Goal: Contribute content: Add original content to the website for others to see

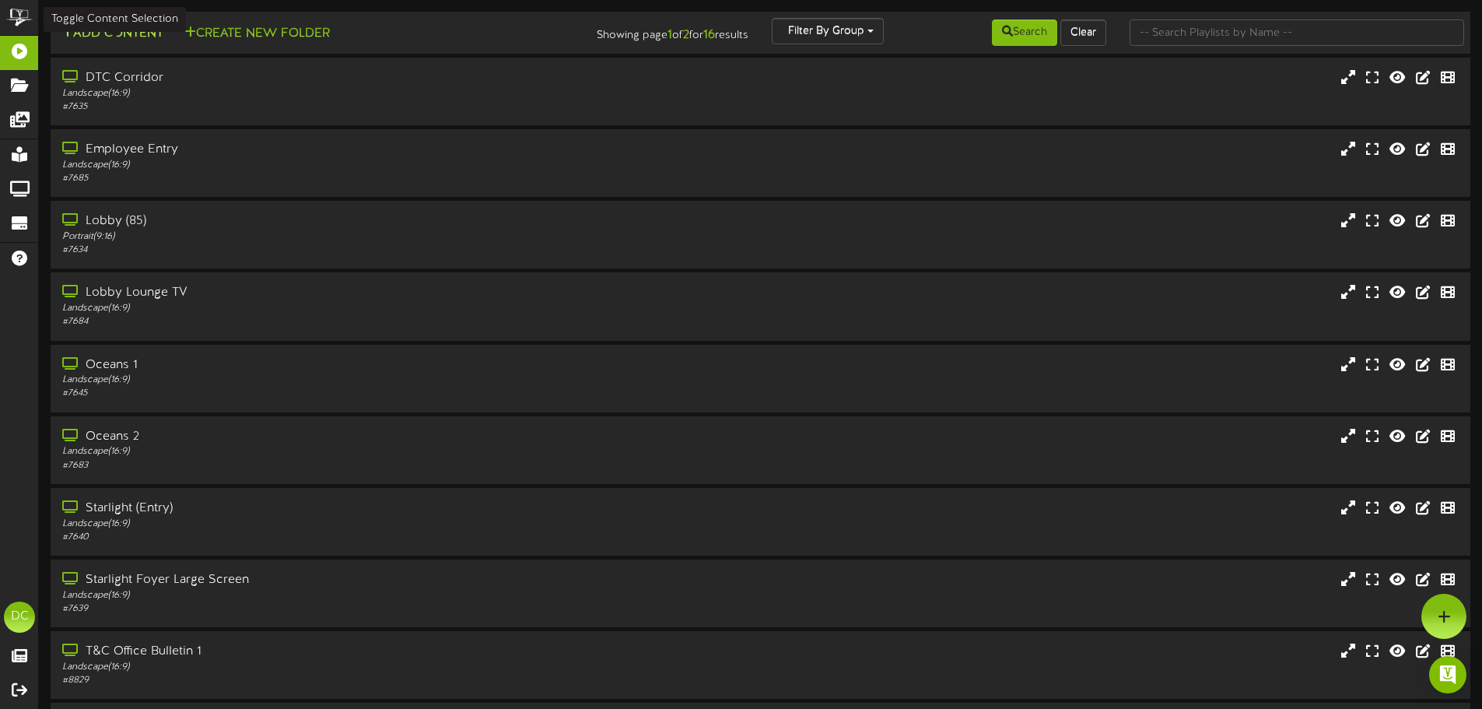
click at [156, 39] on button "Add Content" at bounding box center [112, 33] width 111 height 19
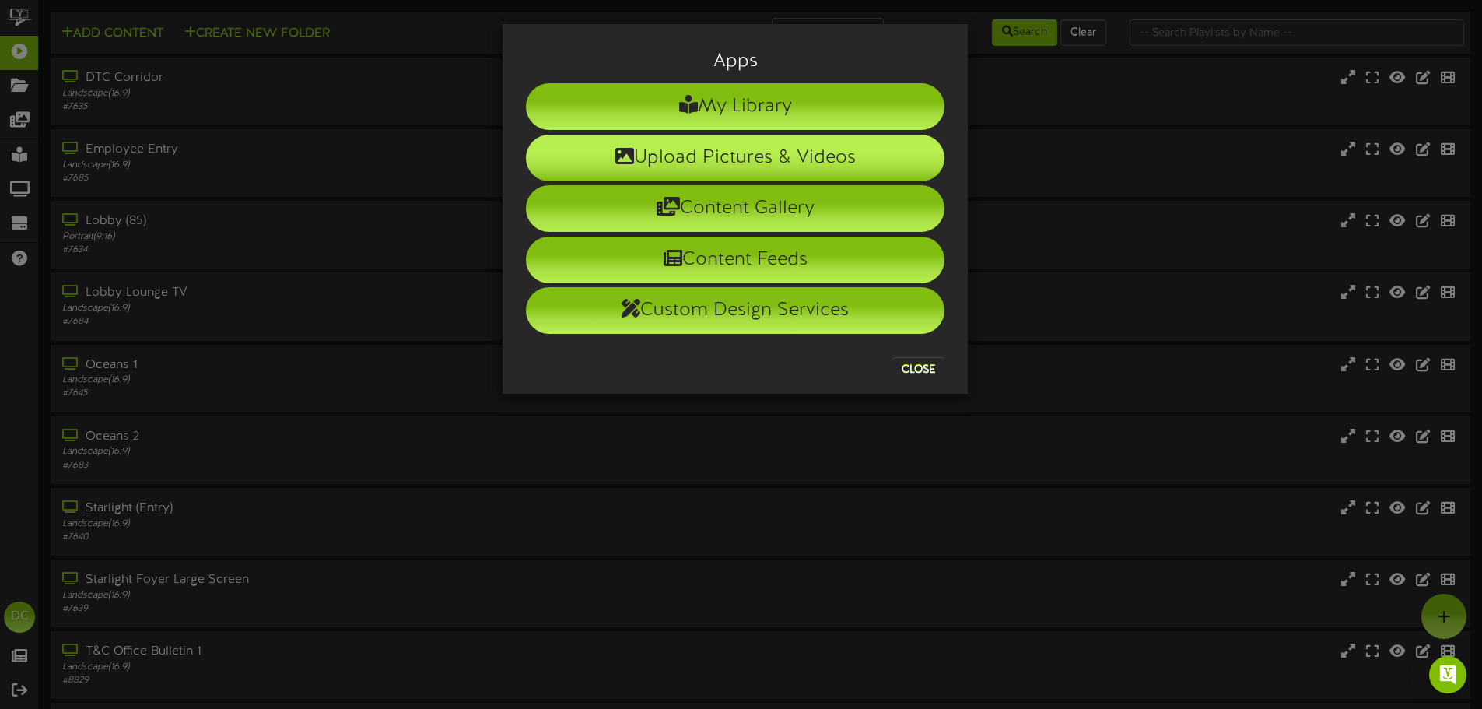
click at [664, 166] on li "Upload Pictures & Videos" at bounding box center [735, 158] width 418 height 47
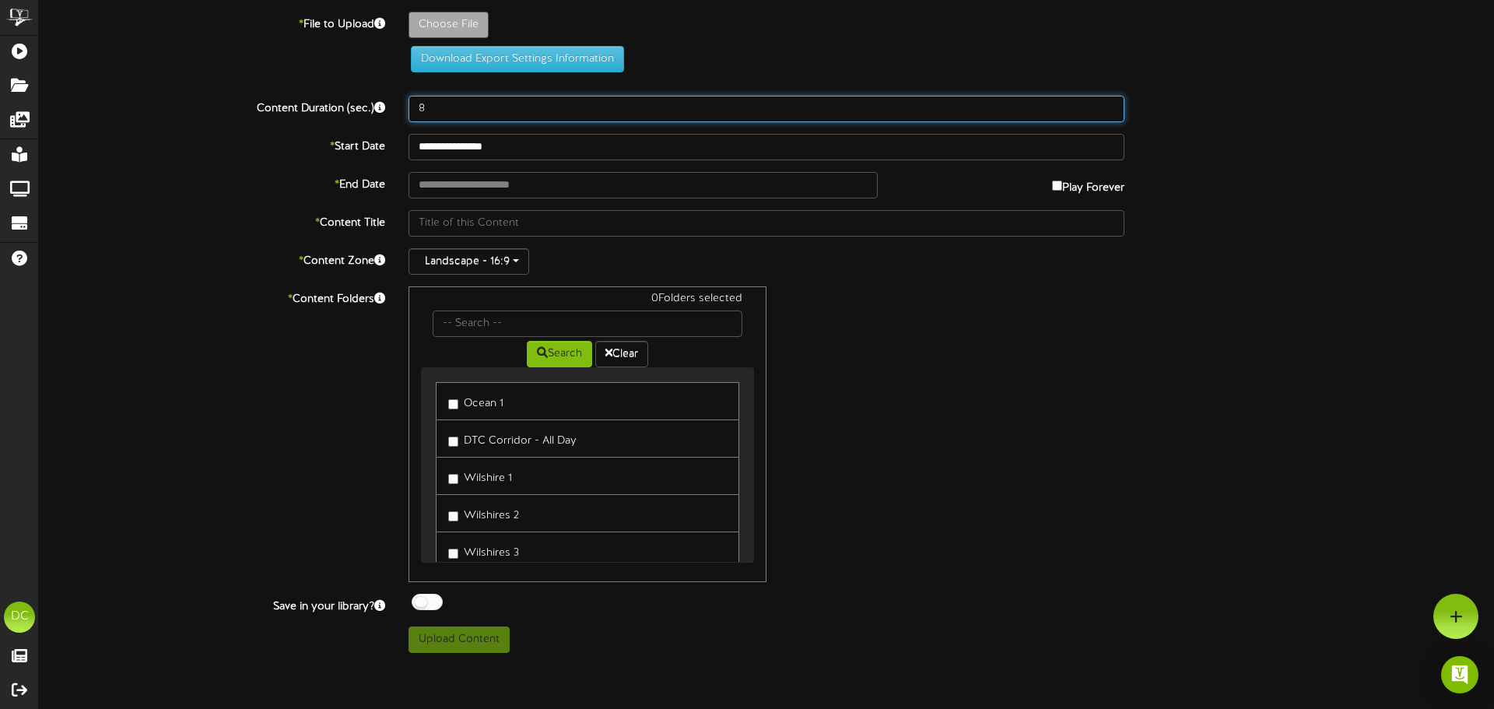
click at [498, 114] on input "8" at bounding box center [766, 109] width 716 height 26
click at [839, 120] on input "8" at bounding box center [766, 109] width 716 height 26
type input "15"
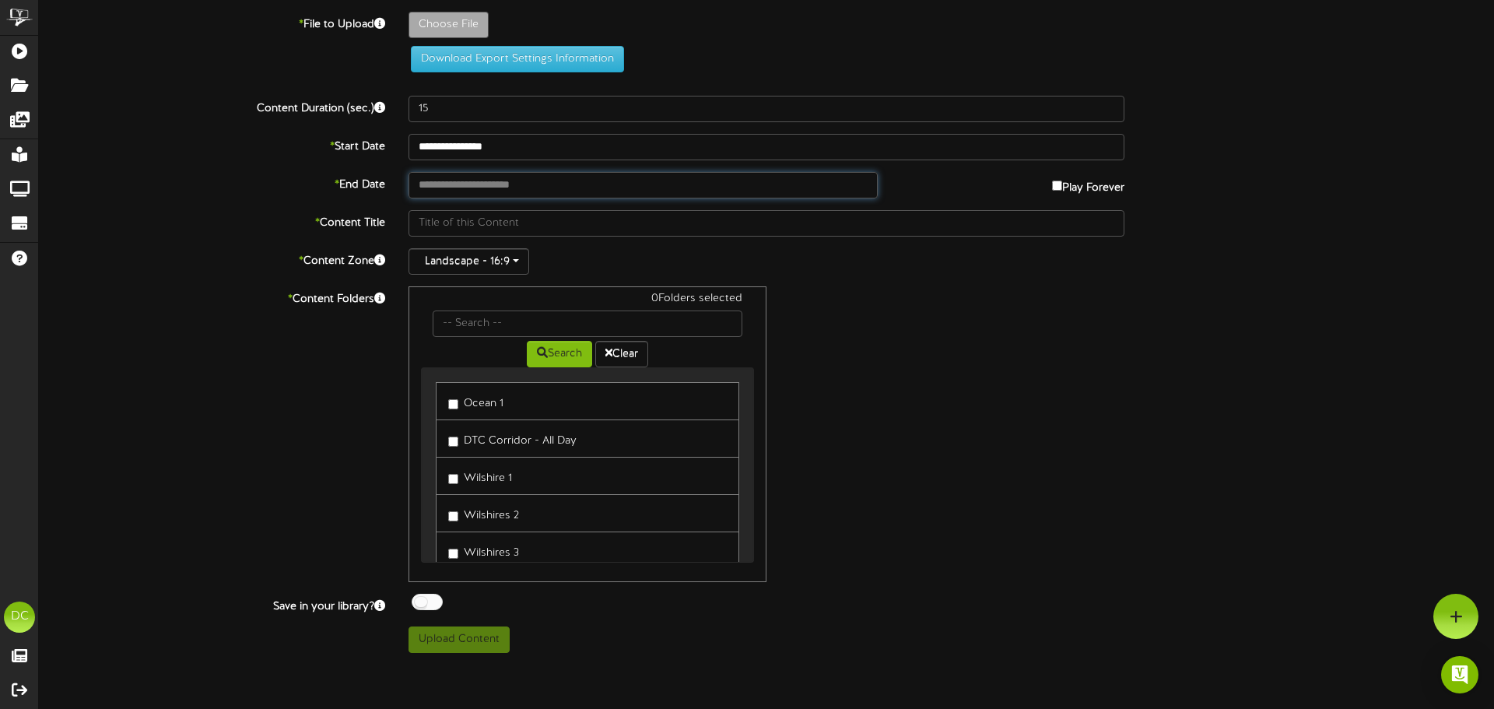
click at [508, 183] on input "text" at bounding box center [642, 185] width 469 height 26
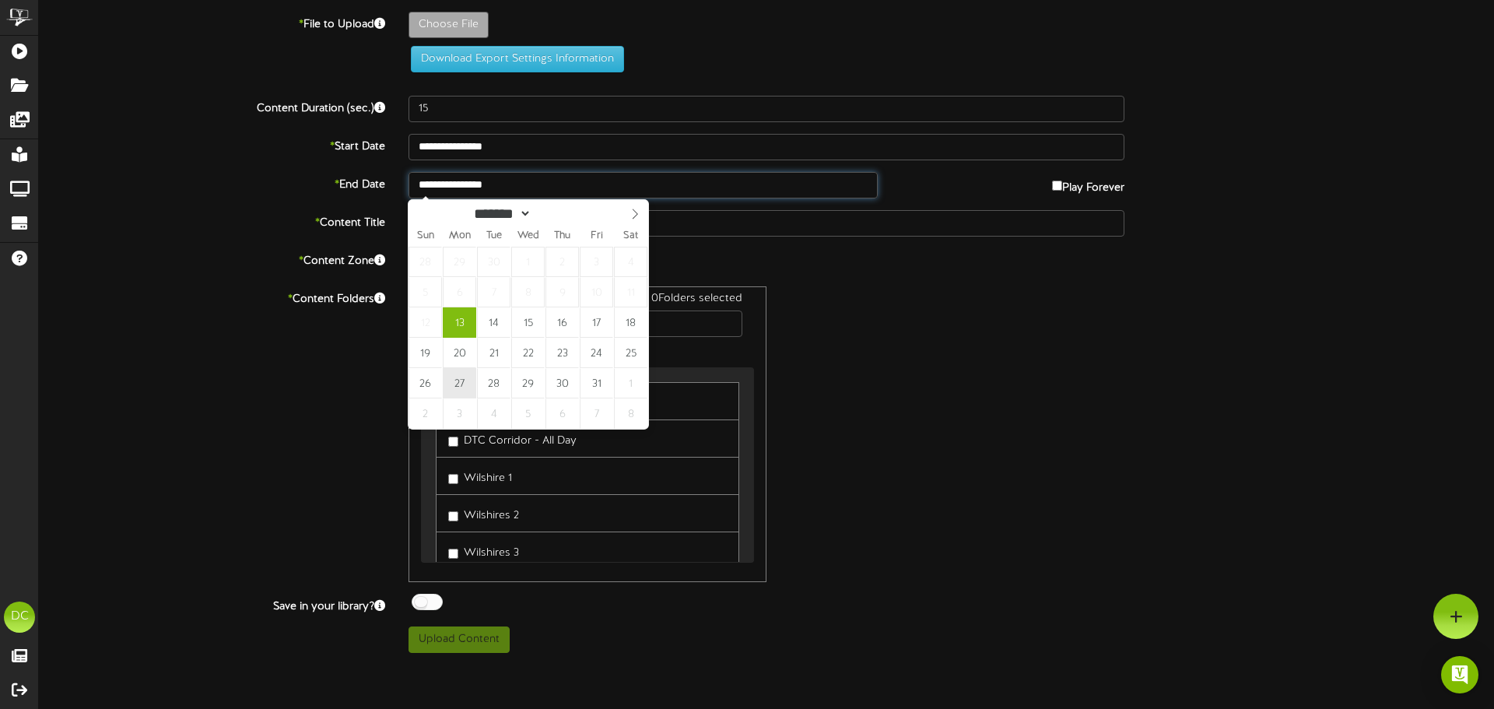
type input "**********"
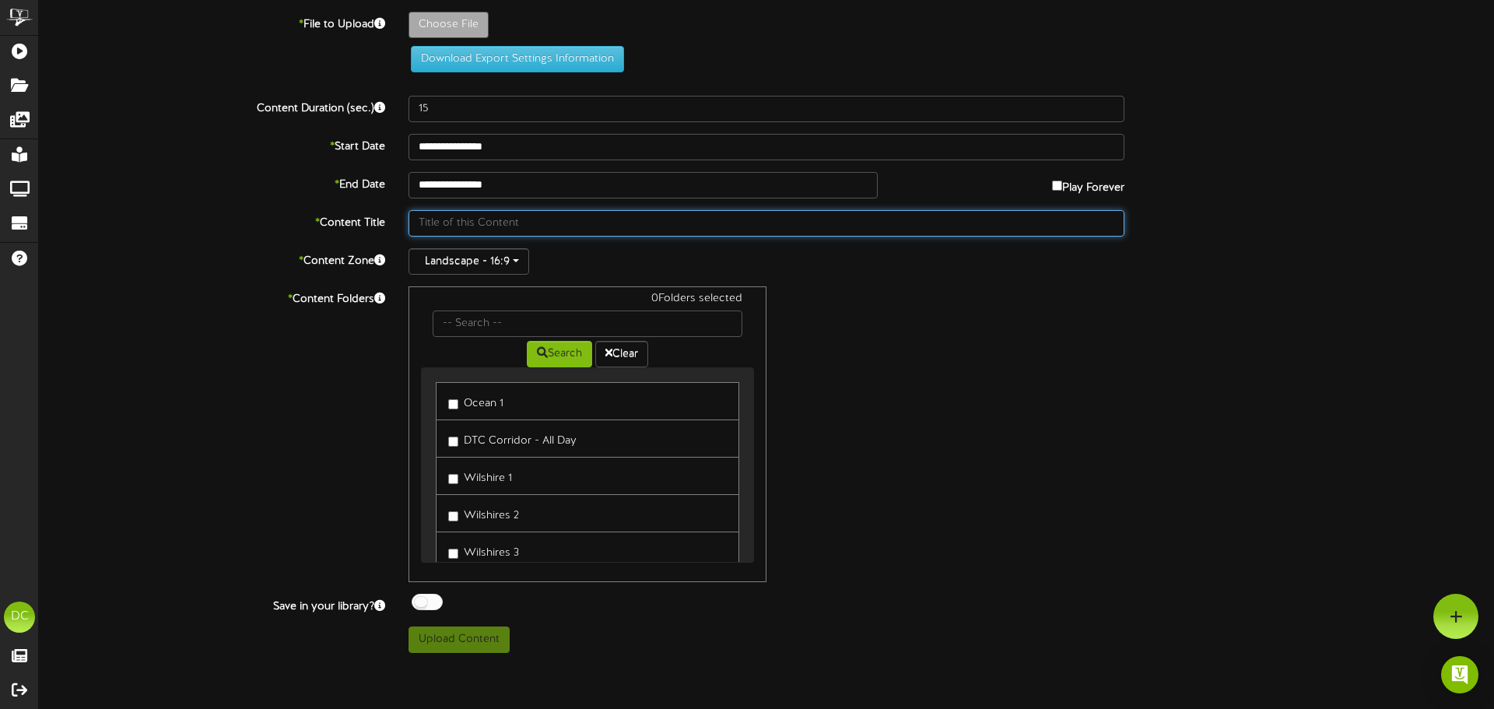
click at [446, 226] on input "text" at bounding box center [766, 223] width 716 height 26
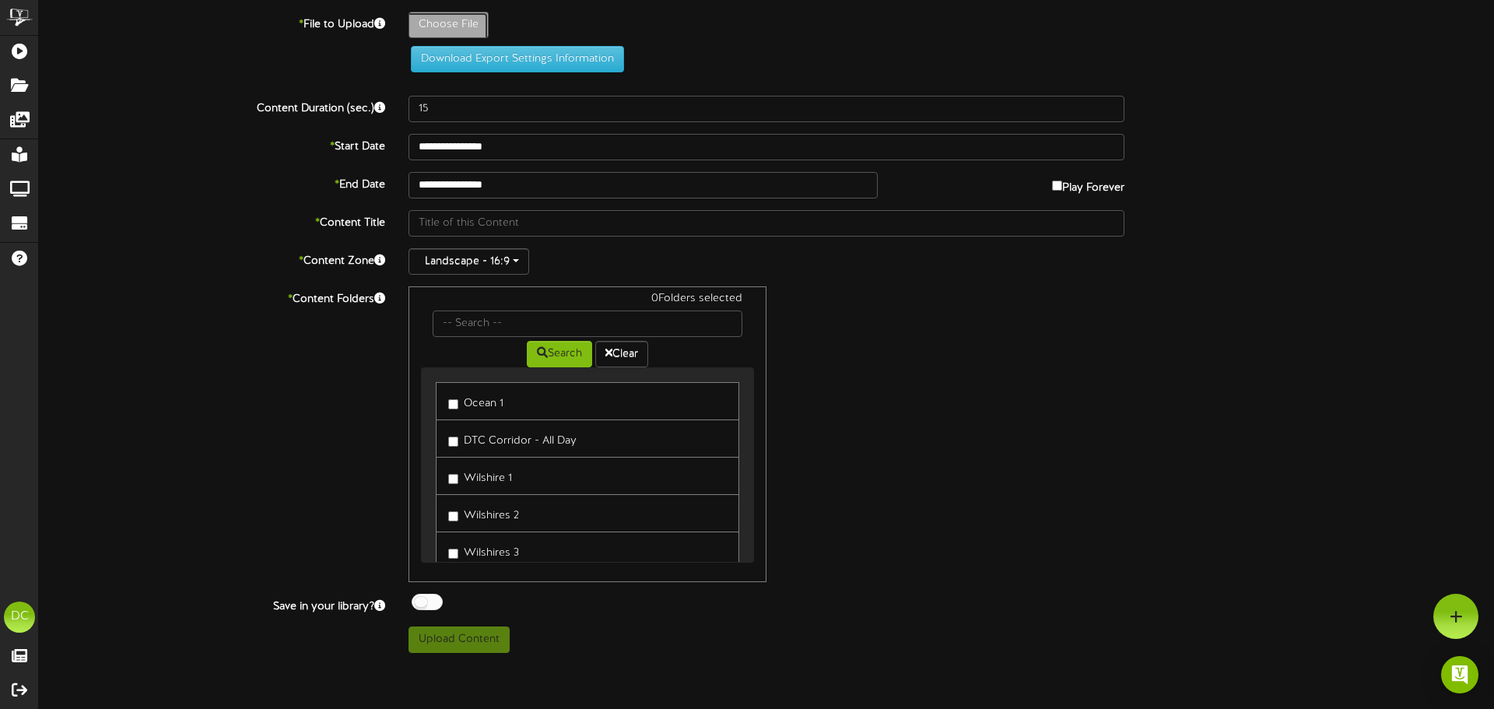
type input "**********"
type input "EmilyHalversonReservationsManager"
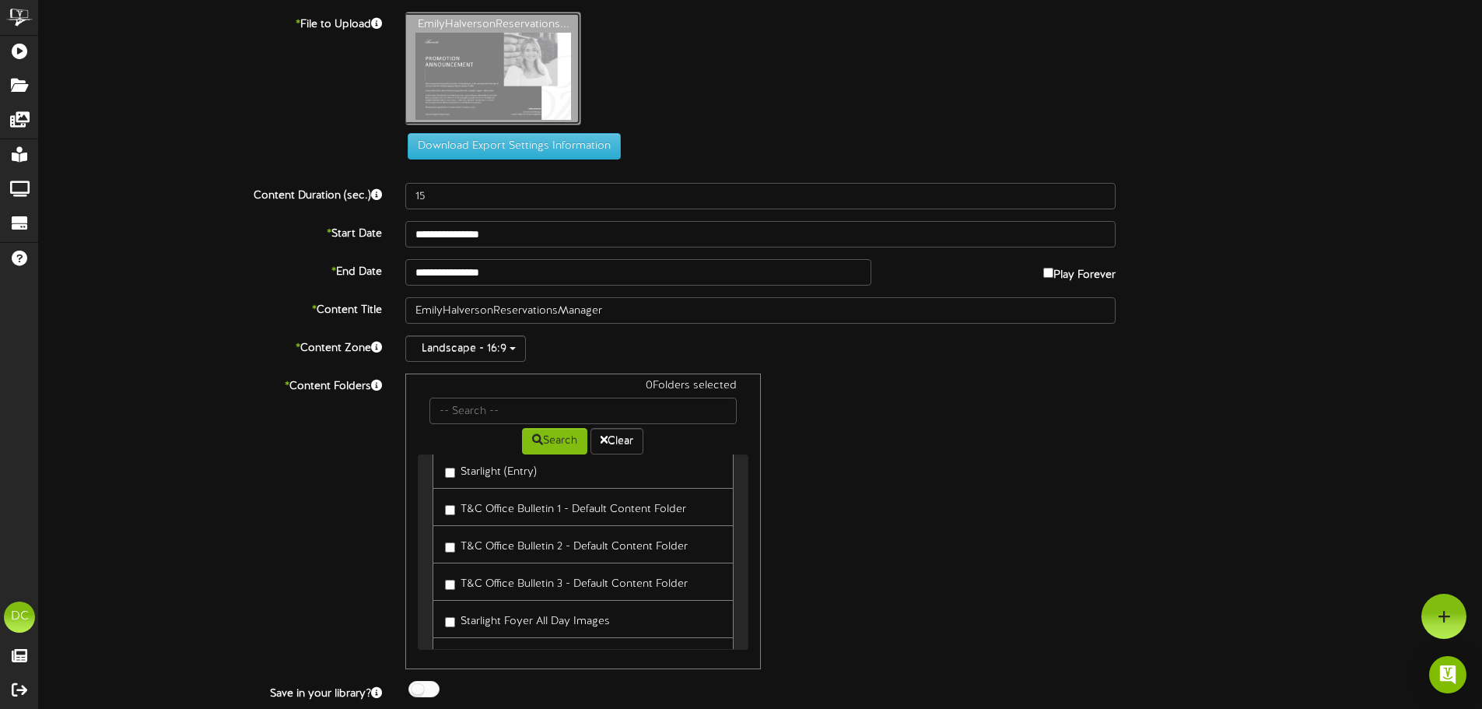
scroll to position [545, 0]
click at [534, 548] on label "T&C Office Bulletin 1 - Default Content Folder" at bounding box center [565, 541] width 241 height 21
click at [536, 583] on label "T&C Office Bulletin 2 - Default Content Folder" at bounding box center [566, 578] width 243 height 21
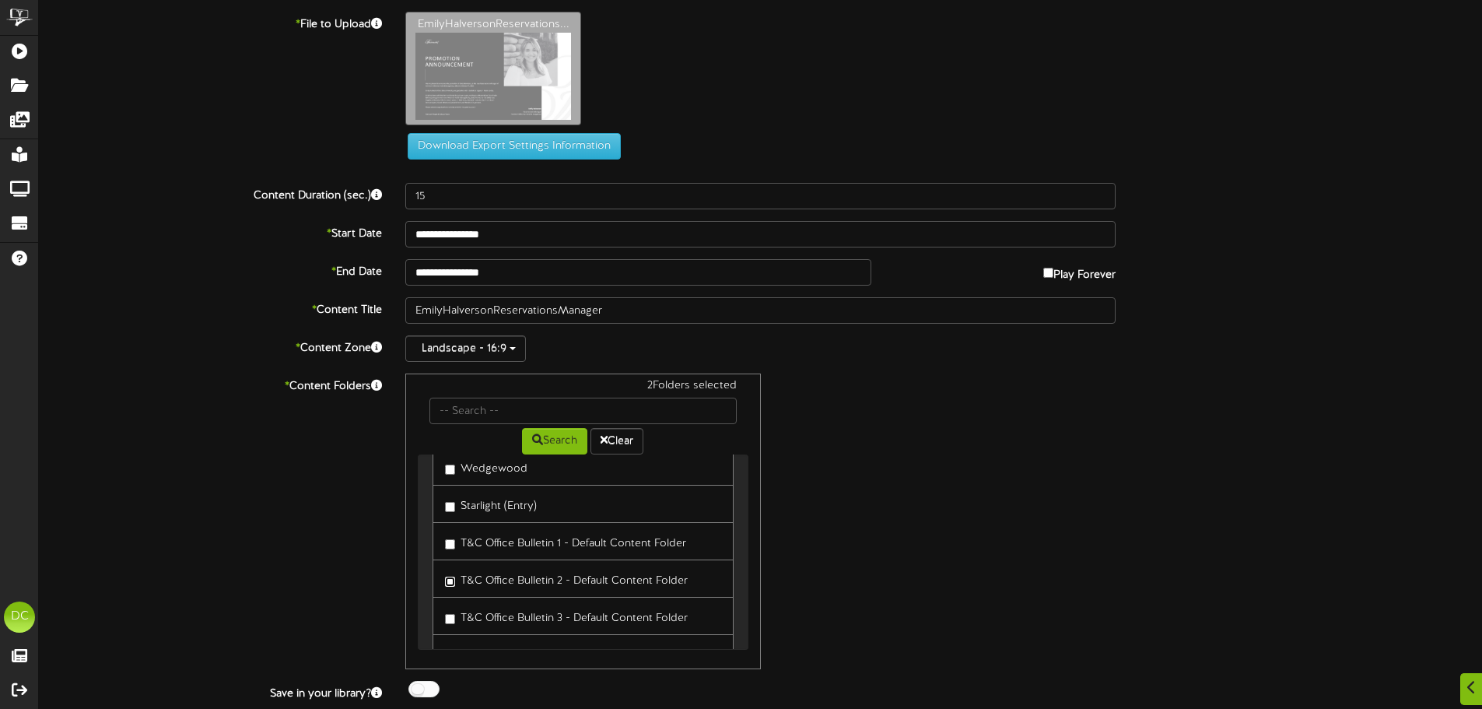
scroll to position [43, 0]
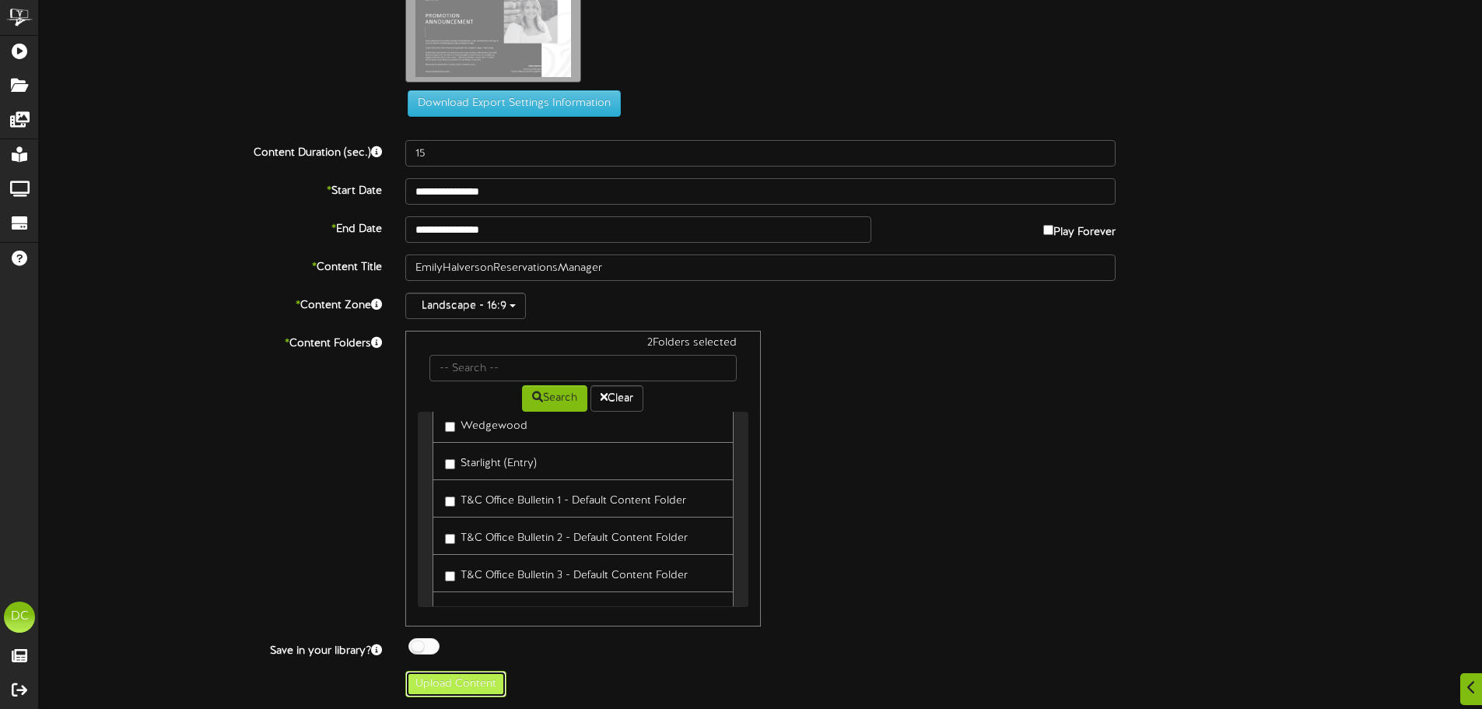
click at [415, 688] on button "Upload Content" at bounding box center [455, 684] width 101 height 26
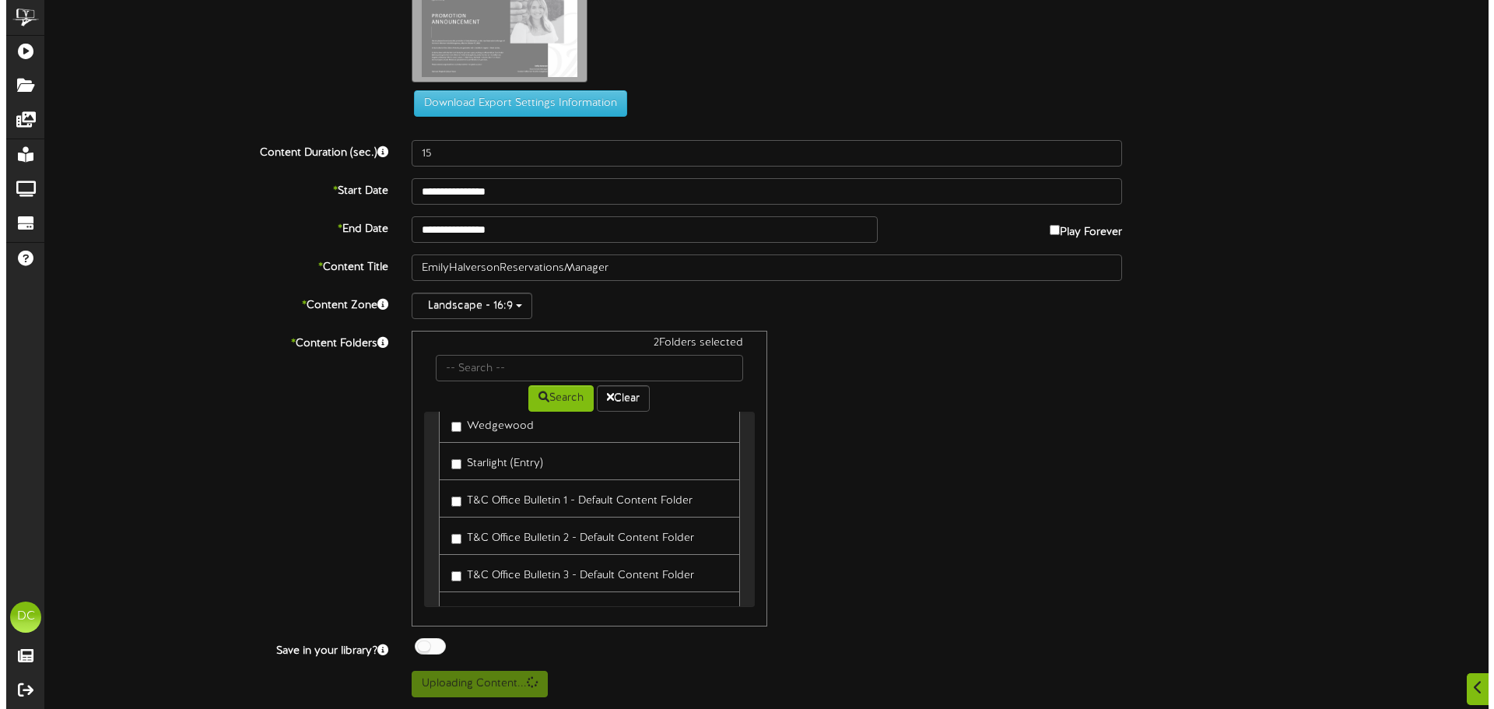
scroll to position [0, 0]
